Goal: Transaction & Acquisition: Purchase product/service

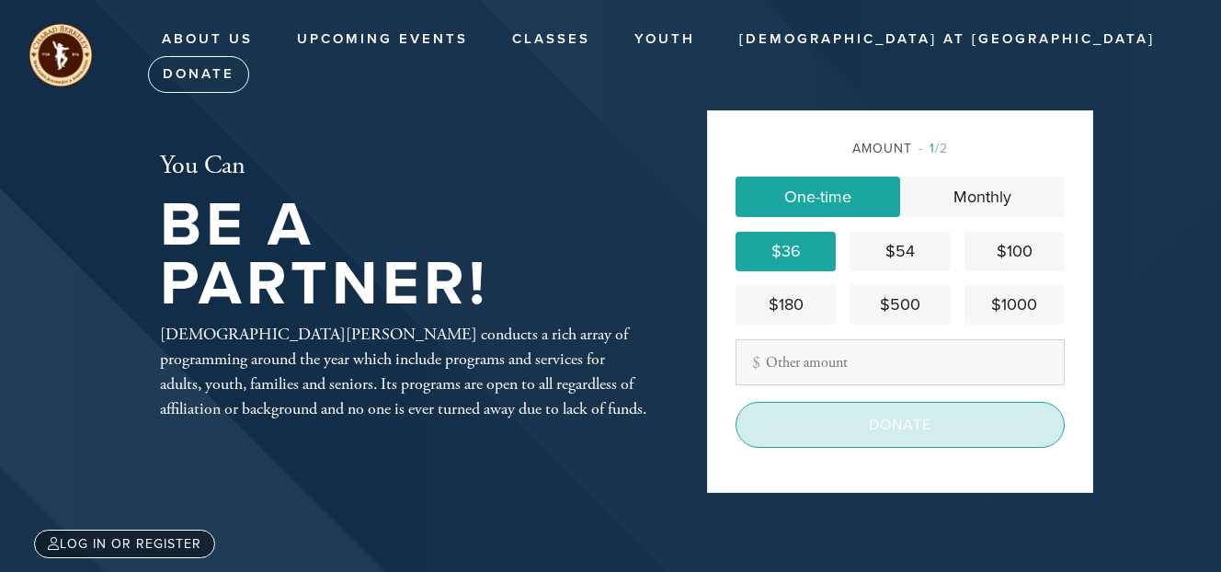
click at [897, 431] on input "Donate" at bounding box center [900, 425] width 329 height 46
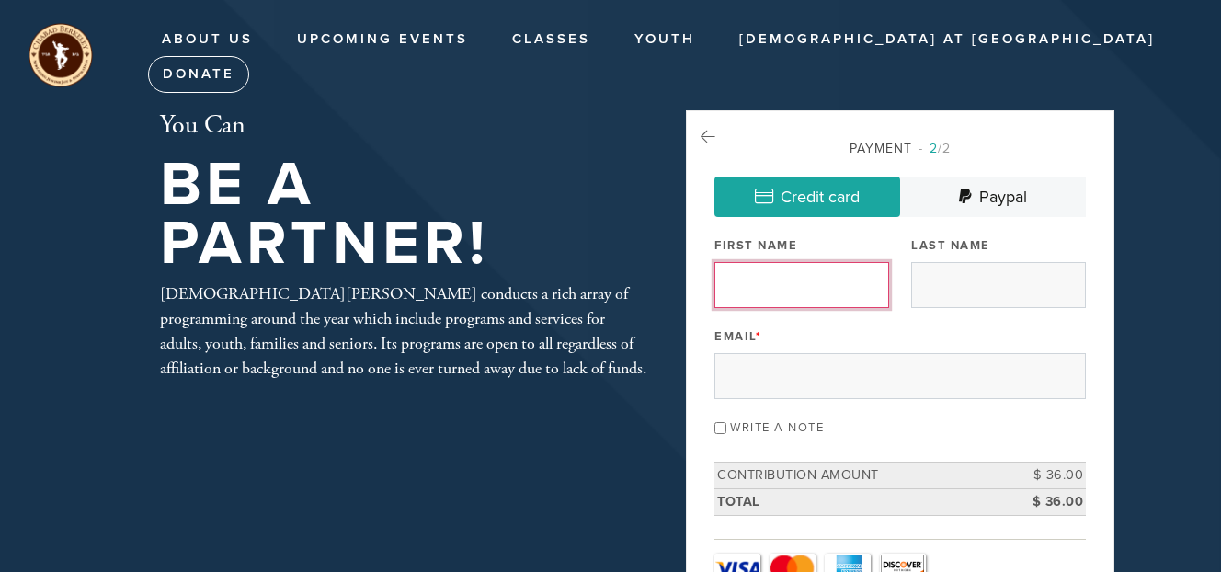
click at [807, 276] on input "First Name" at bounding box center [802, 285] width 175 height 46
type input "Shavit"
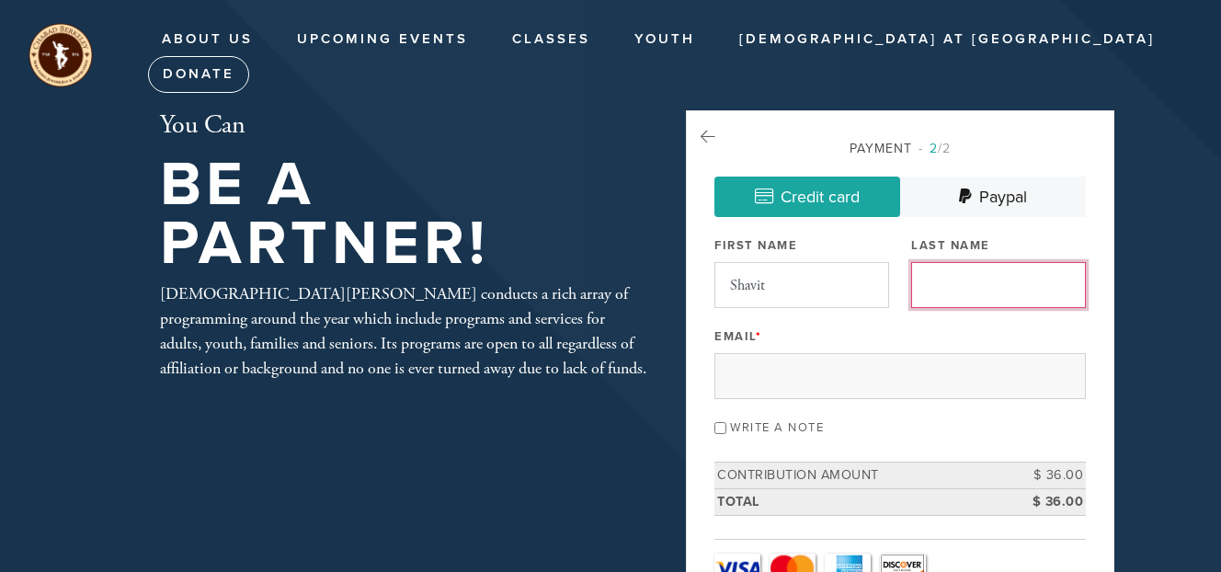
type input "Rein"
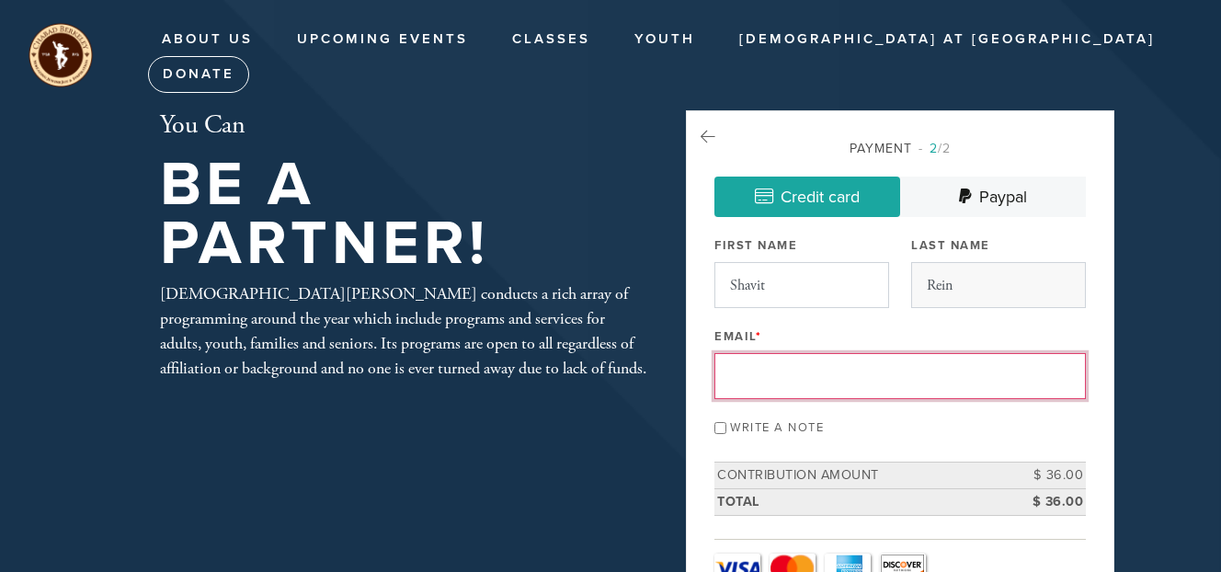
type input "[EMAIL_ADDRESS][DOMAIN_NAME]"
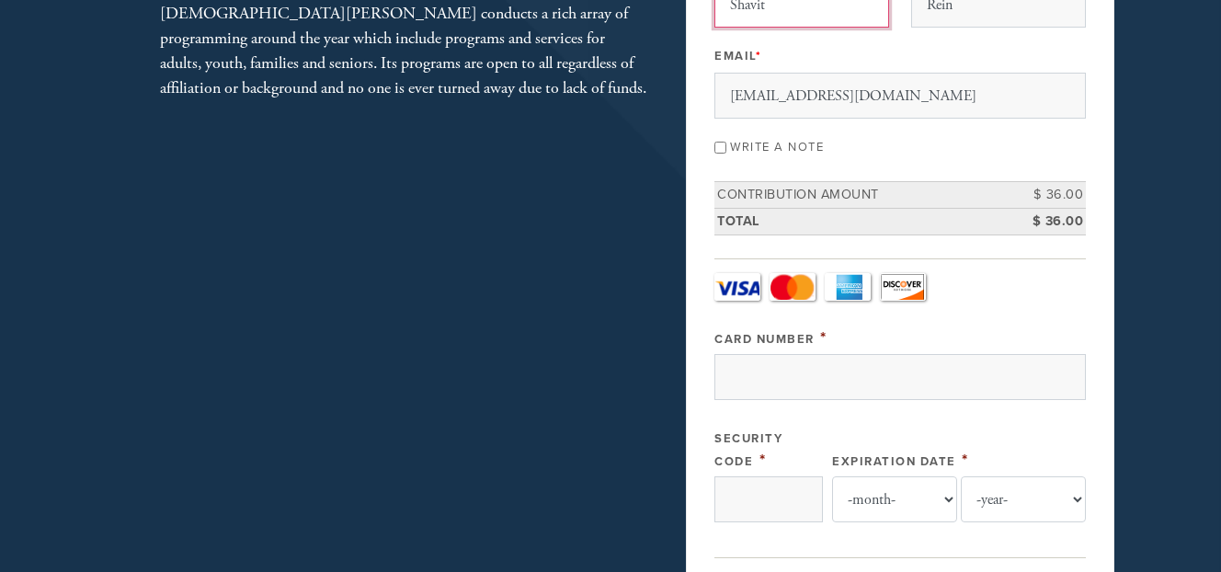
scroll to position [283, 0]
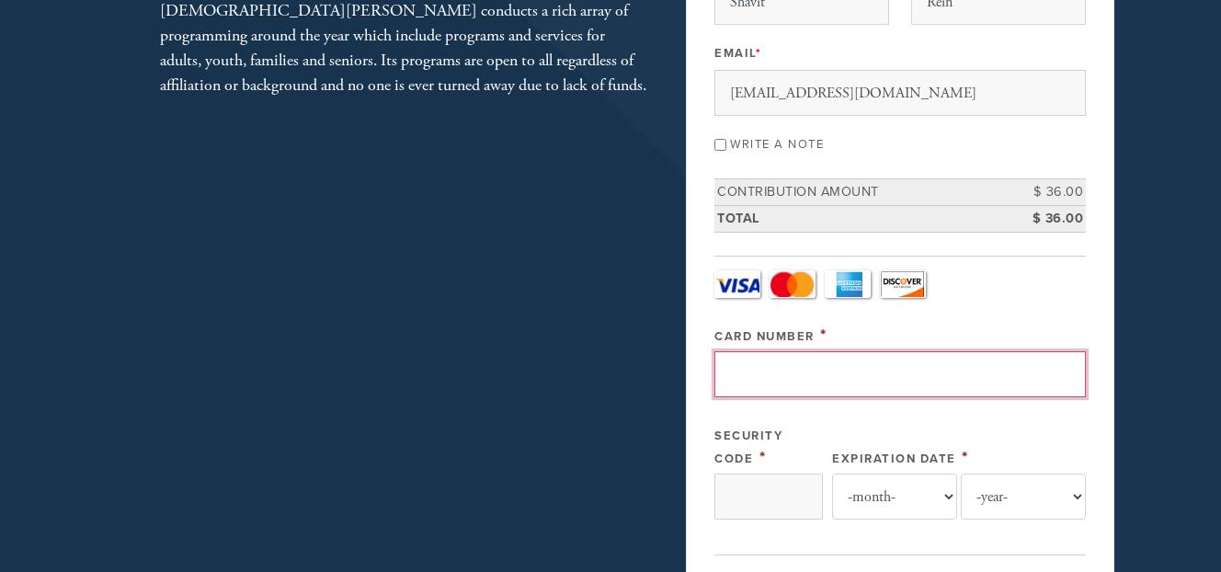
click at [837, 378] on input "Card Number" at bounding box center [901, 374] width 372 height 46
type input "[CREDIT_CARD_NUMBER]"
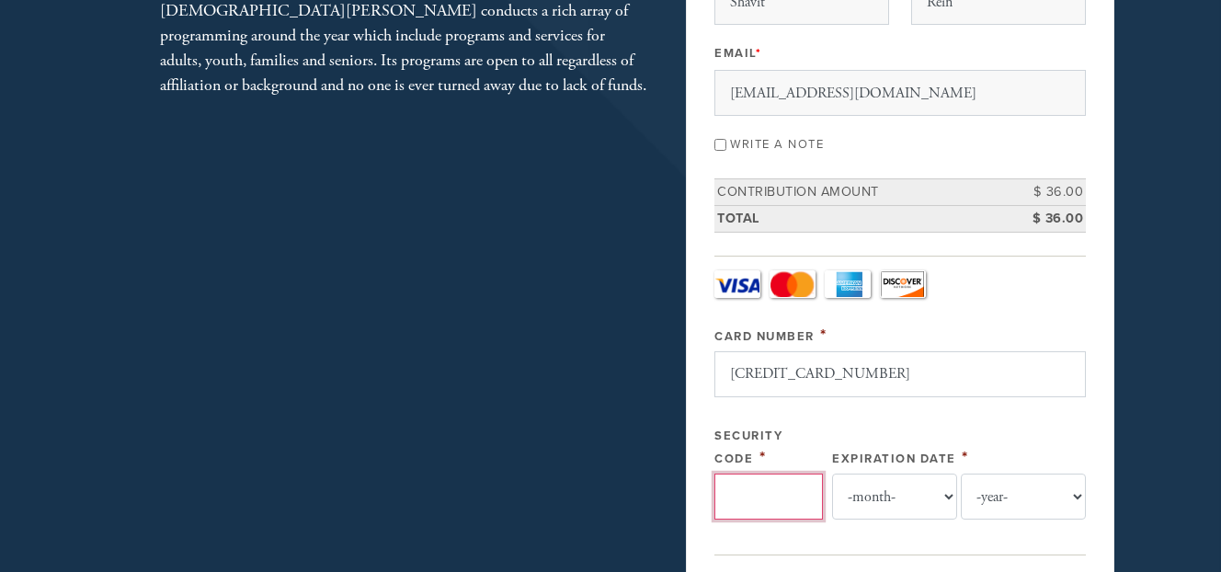
type input "471"
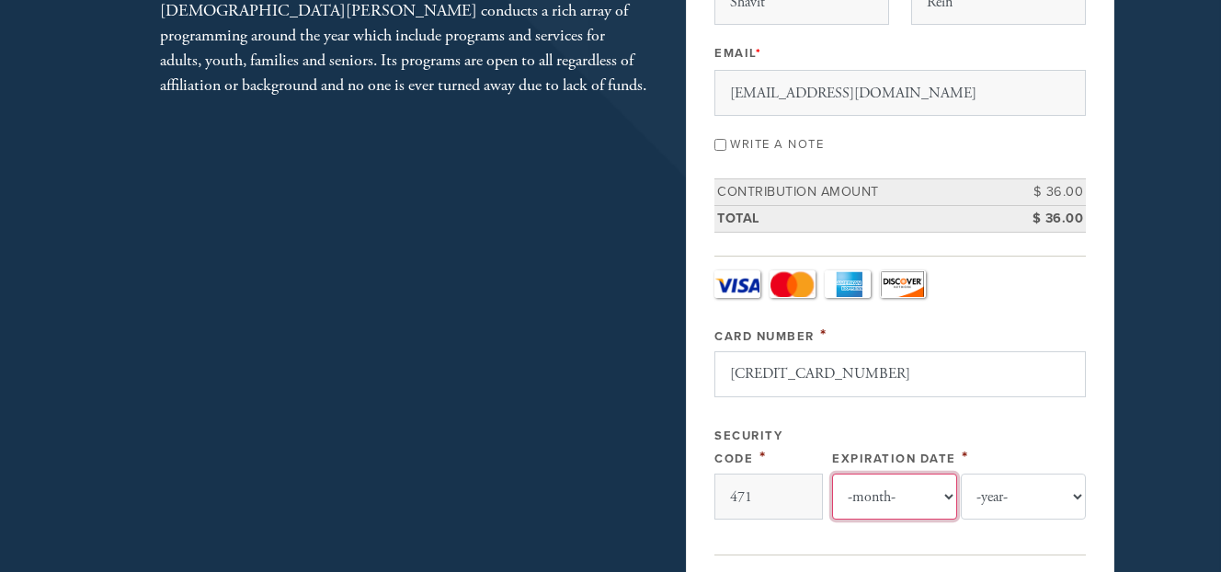
select select "11"
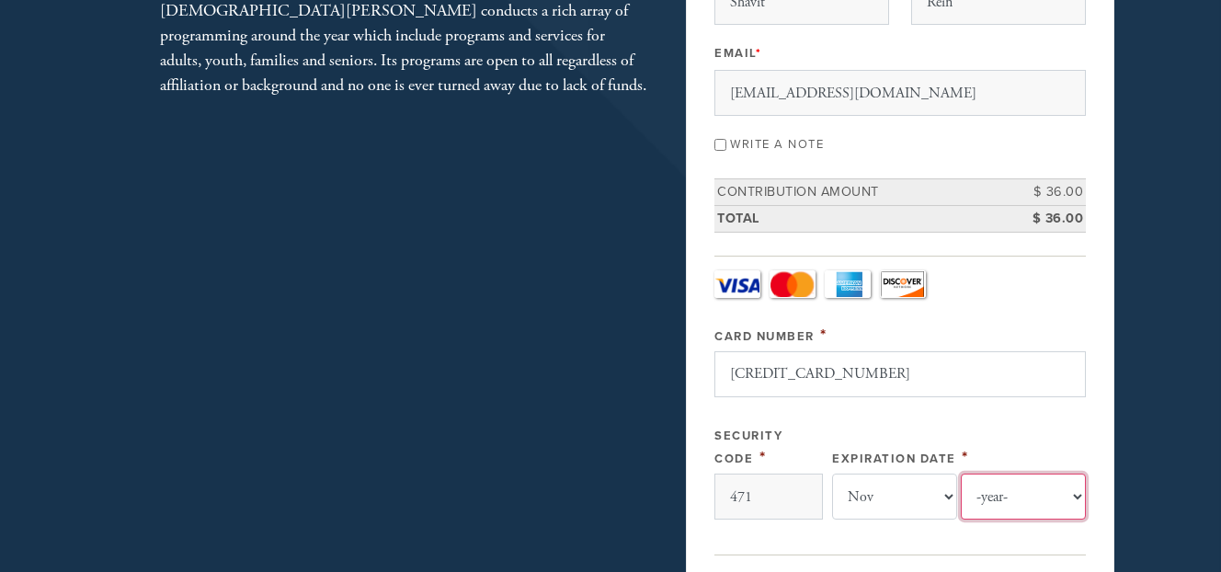
select select "2029"
type input "Rein"
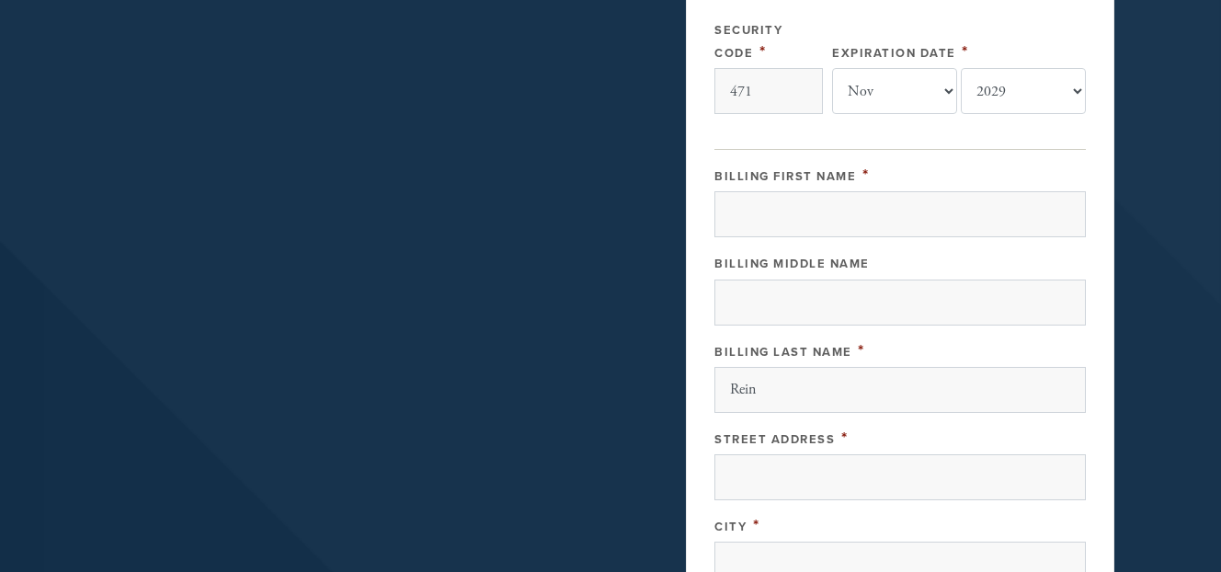
scroll to position [692, 0]
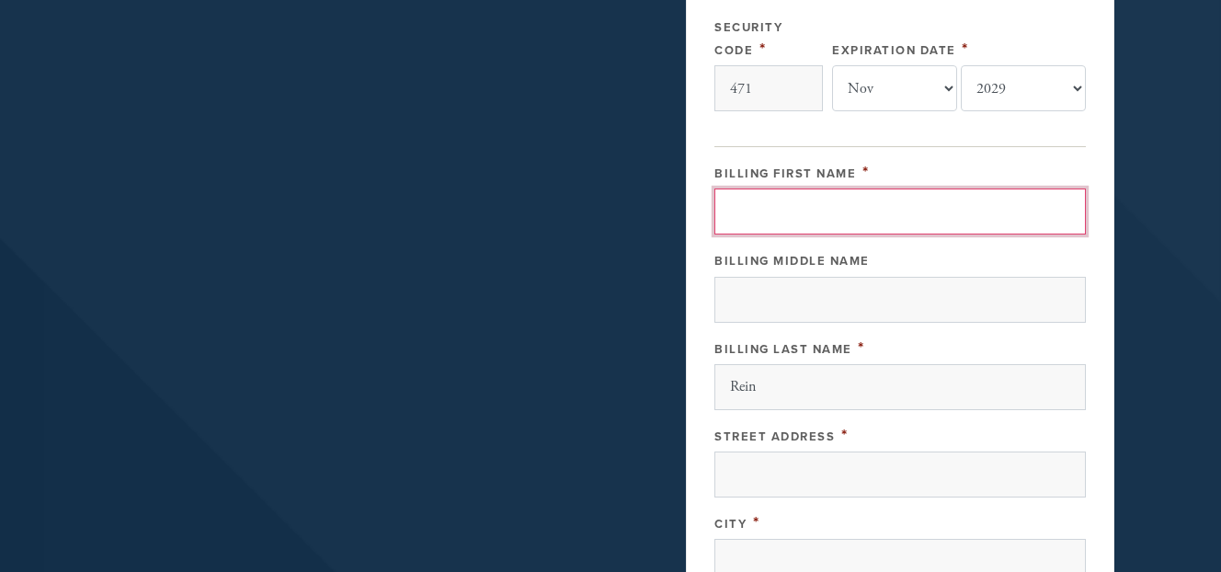
click at [882, 200] on input "Billing First Name" at bounding box center [901, 212] width 372 height 46
type input "Shavit"
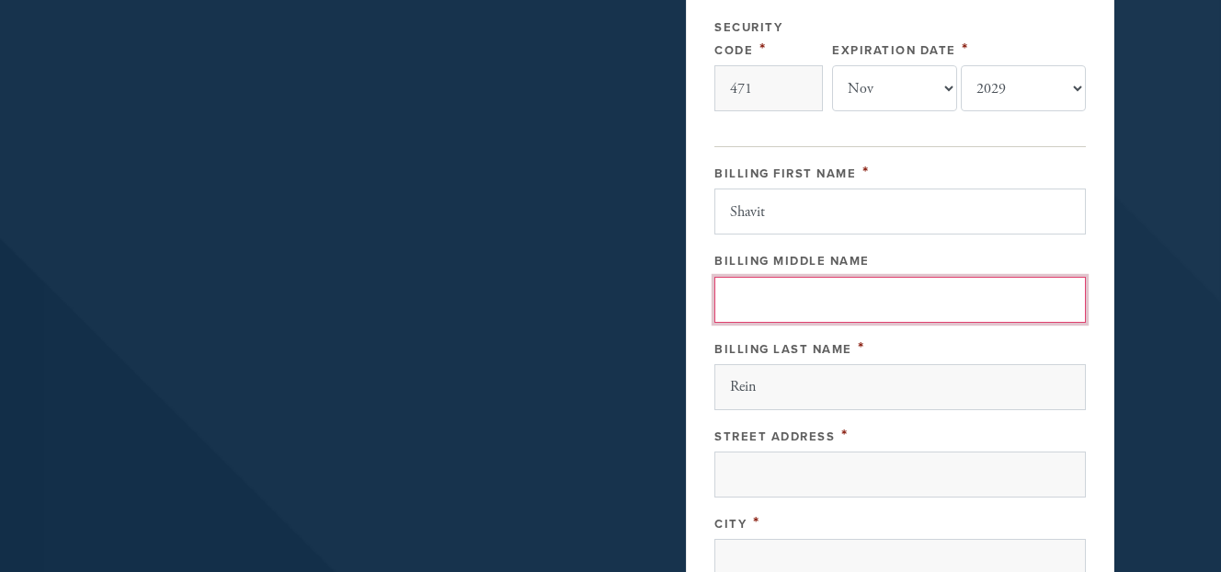
type input "E"
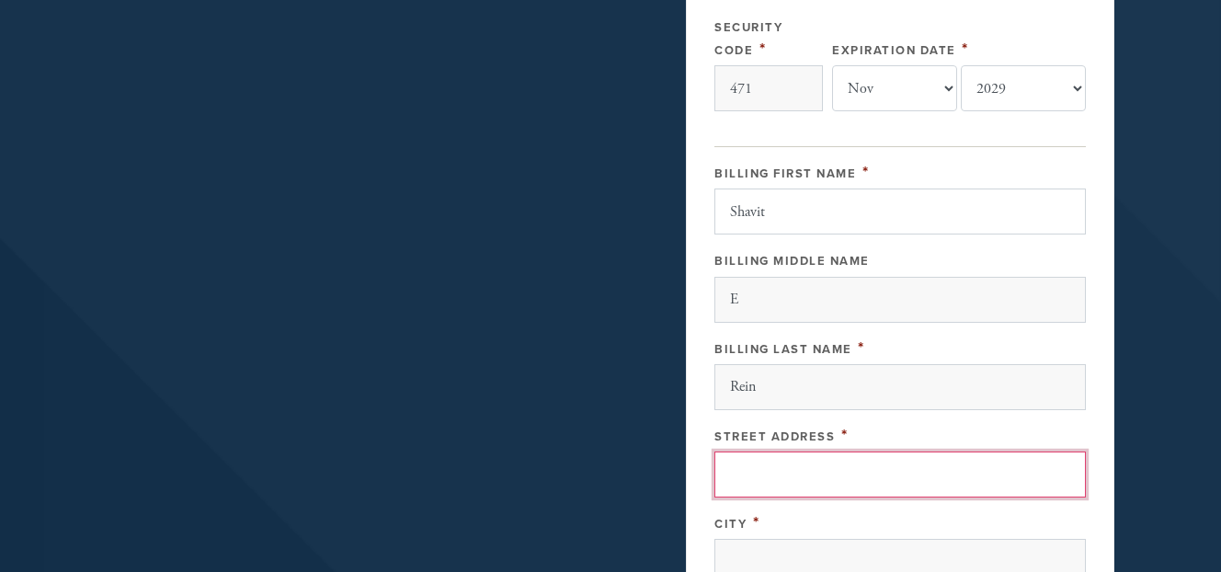
type input "[STREET_ADDRESS][PERSON_NAME]"
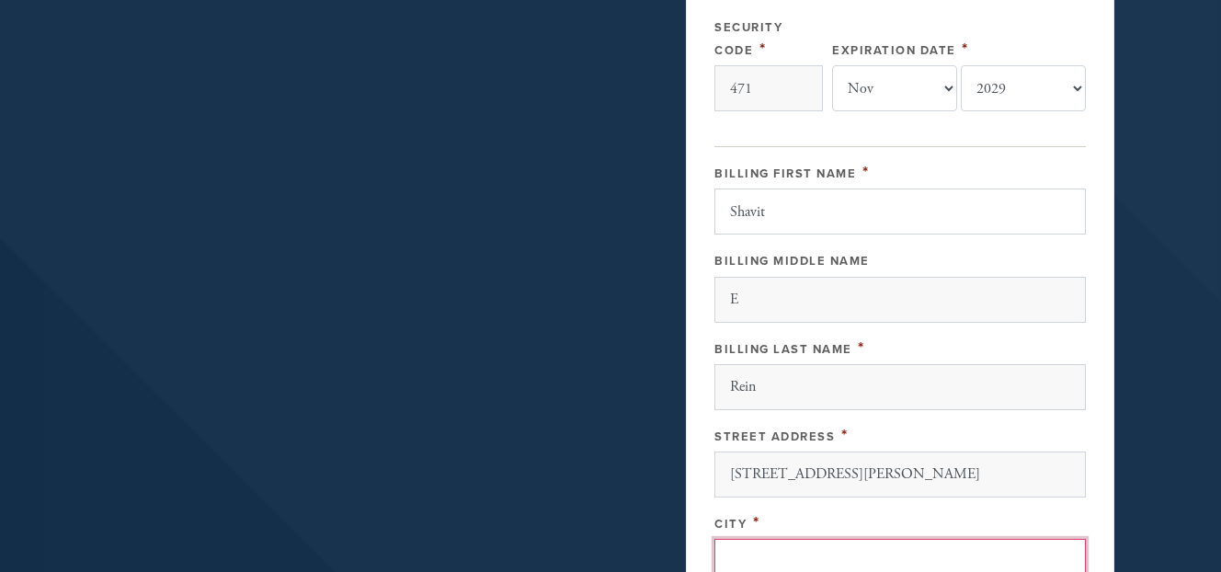
type input "CA"
type input "94518"
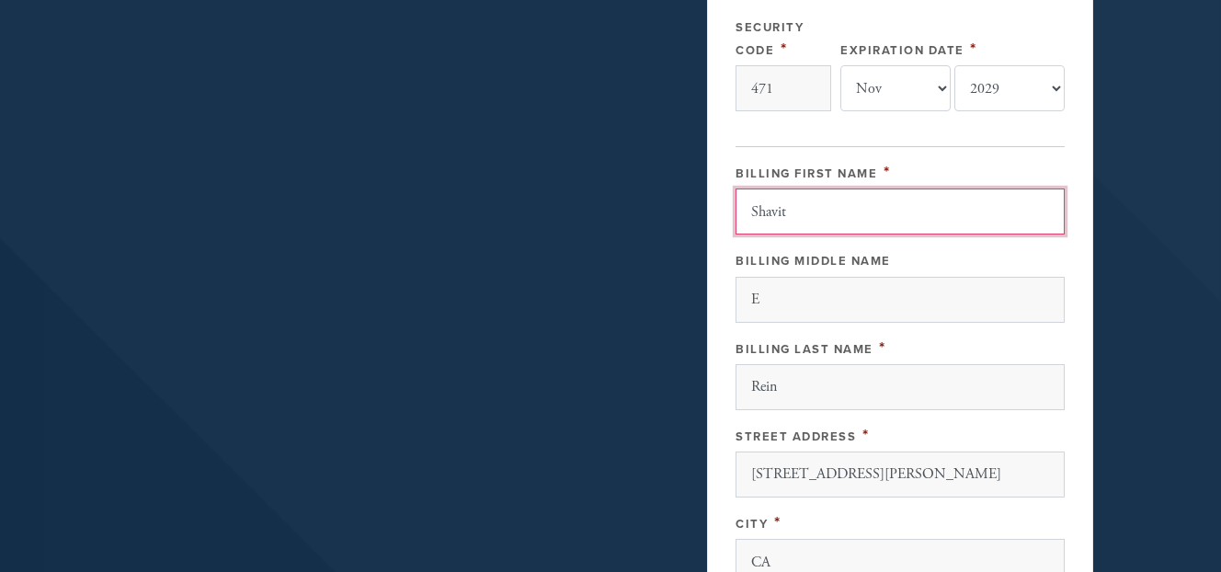
scroll to position [1013, 0]
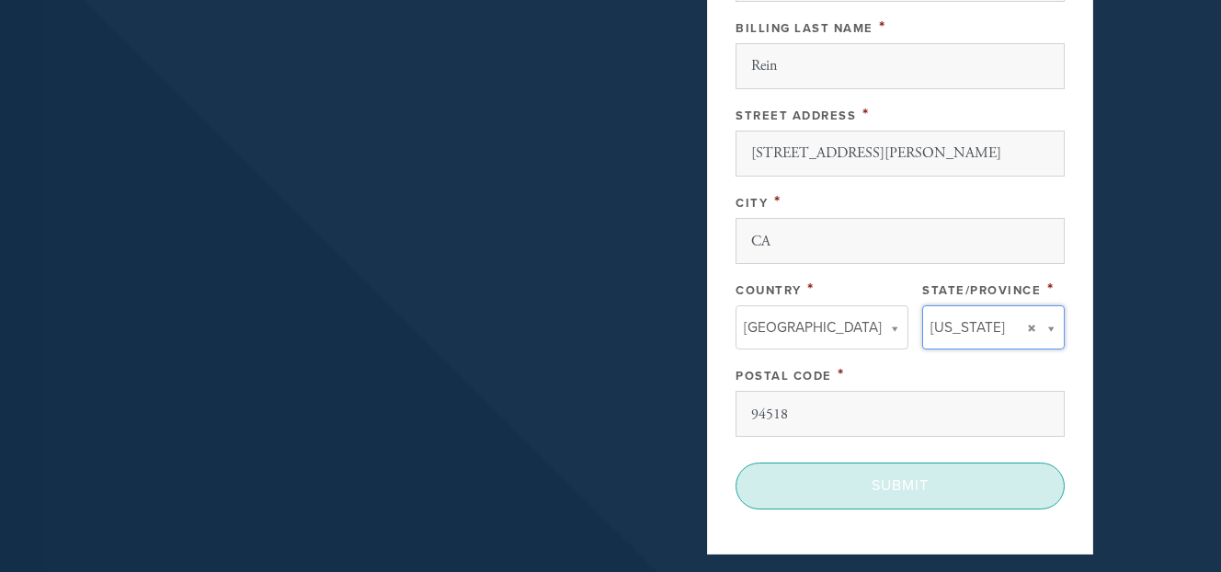
click at [990, 476] on input "Submit" at bounding box center [900, 486] width 329 height 46
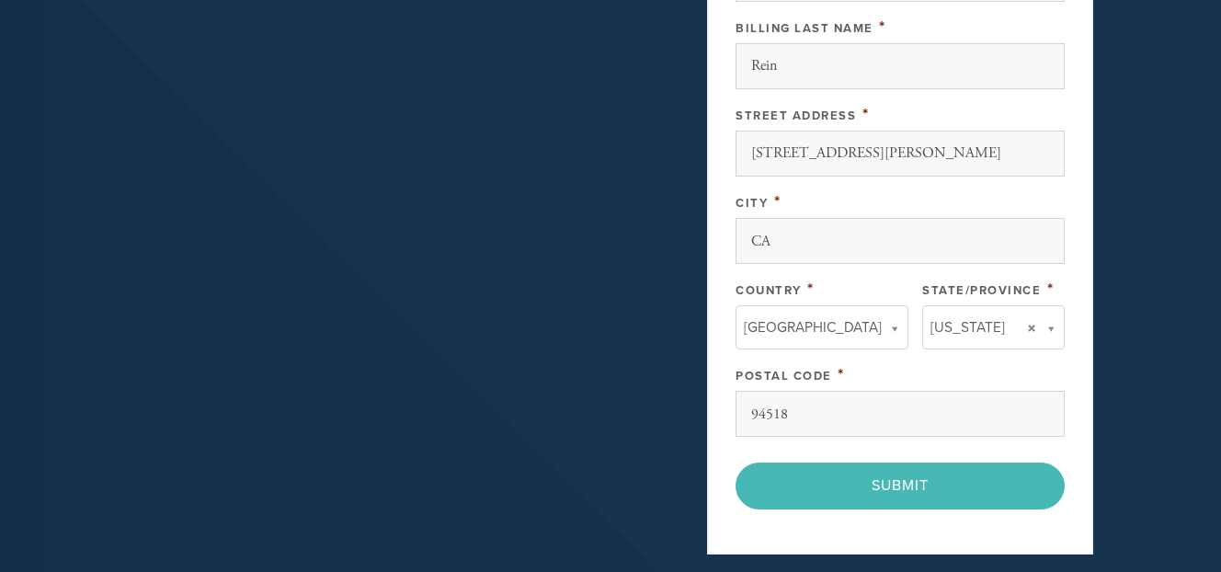
click at [965, 491] on div "< Previous Page Submit" at bounding box center [900, 486] width 329 height 46
